Goal: Transaction & Acquisition: Purchase product/service

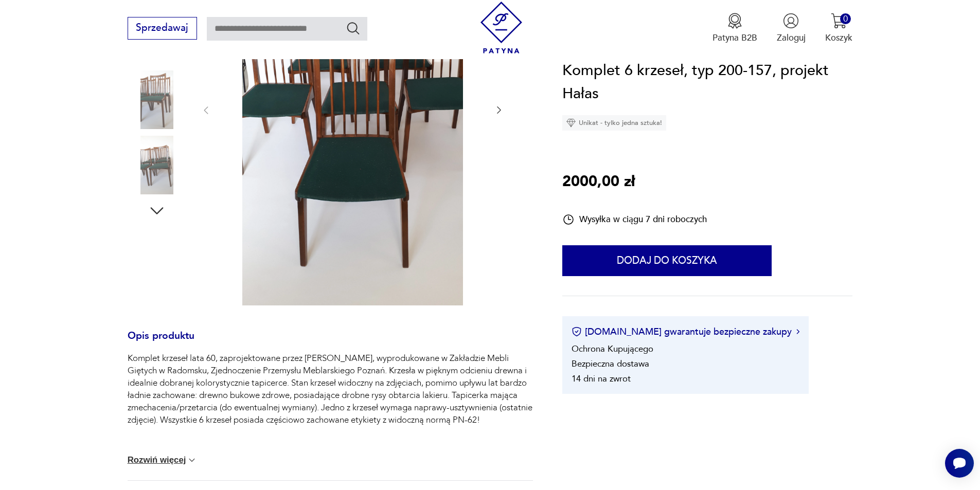
scroll to position [137, 0]
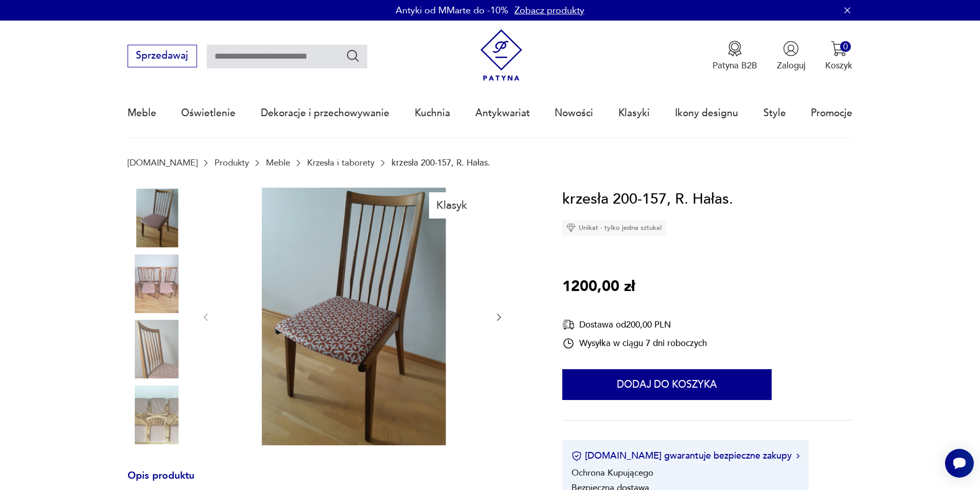
click at [146, 294] on img at bounding box center [157, 284] width 59 height 59
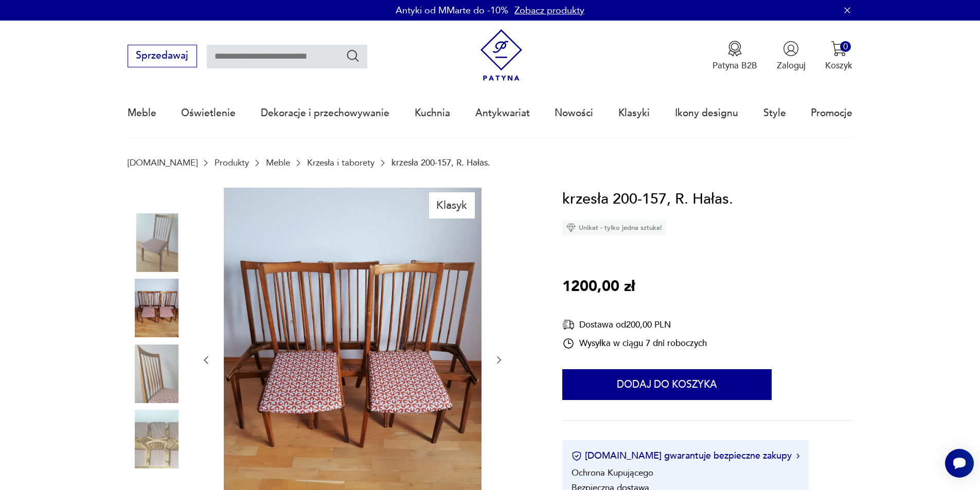
click at [154, 231] on img at bounding box center [157, 242] width 59 height 59
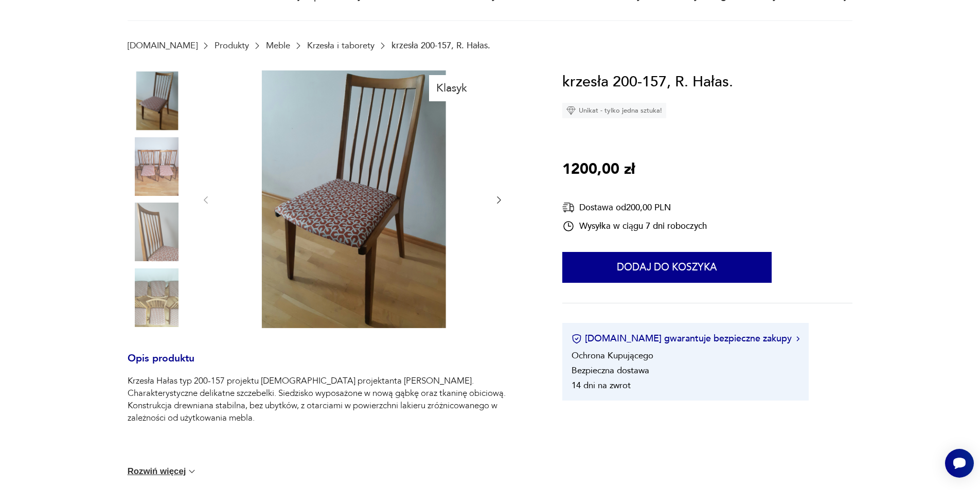
scroll to position [137, 0]
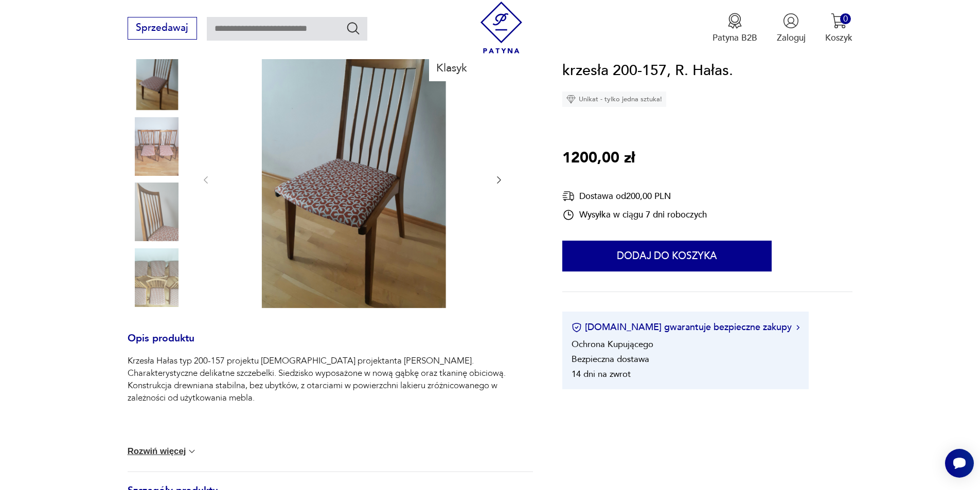
click at [155, 231] on img at bounding box center [157, 212] width 59 height 59
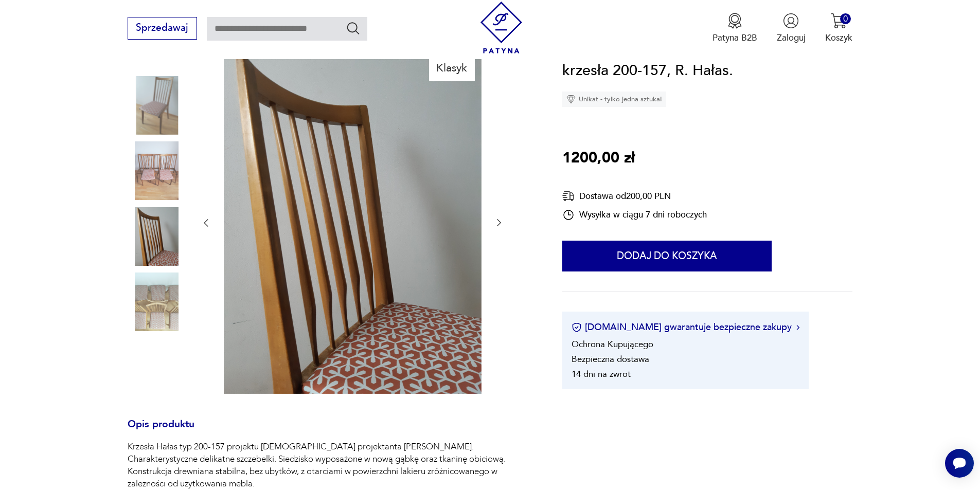
click at [157, 296] on img at bounding box center [157, 302] width 59 height 59
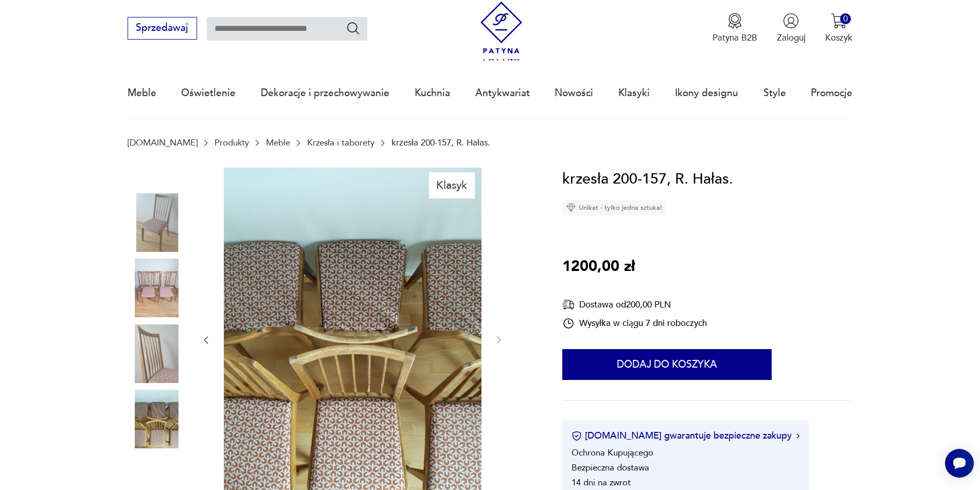
scroll to position [0, 0]
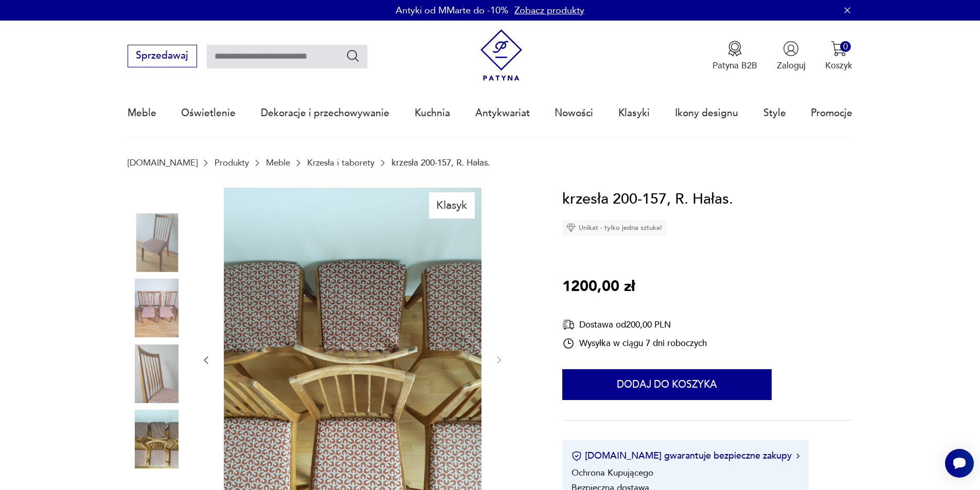
click at [405, 162] on p "krzesła 200-157, R. Hałas." at bounding box center [440, 163] width 99 height 10
click at [391, 164] on p "krzesła 200-157, R. Hałas." at bounding box center [440, 163] width 99 height 10
